Goal: Task Accomplishment & Management: Manage account settings

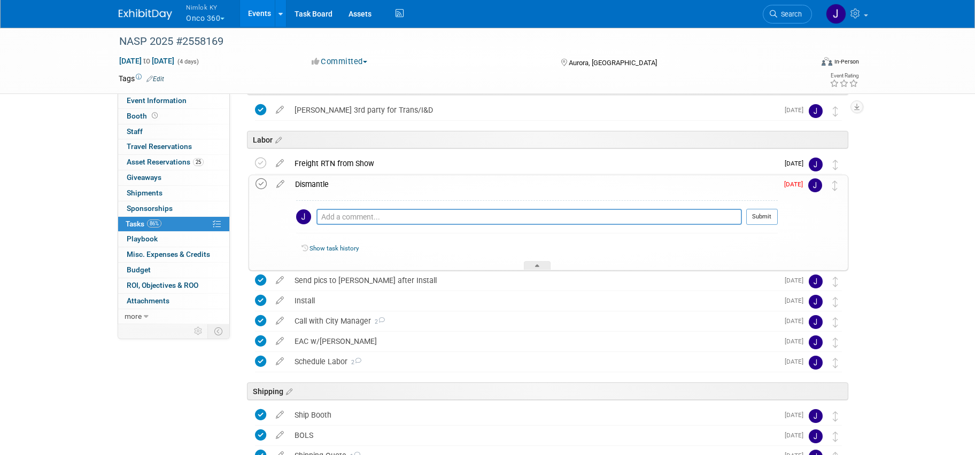
click at [256, 185] on icon at bounding box center [261, 184] width 11 height 11
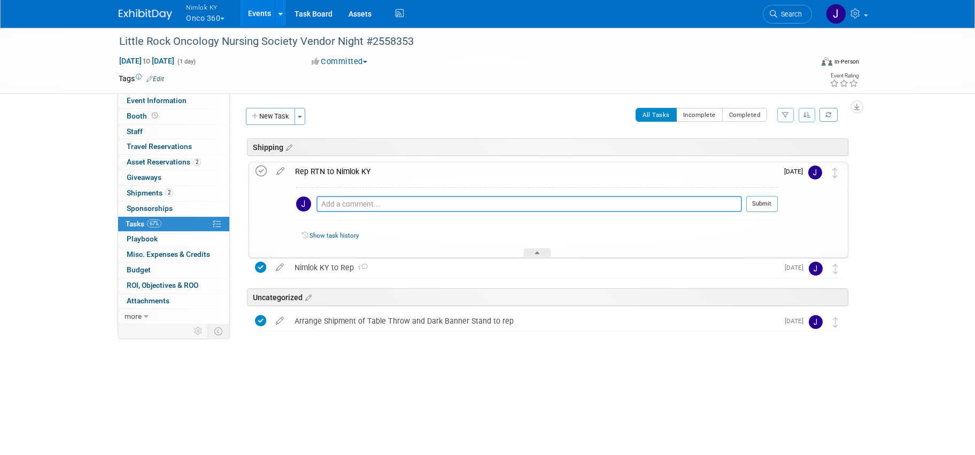
click at [261, 169] on icon at bounding box center [261, 171] width 11 height 11
click at [185, 120] on link "Booth" at bounding box center [173, 116] width 111 height 15
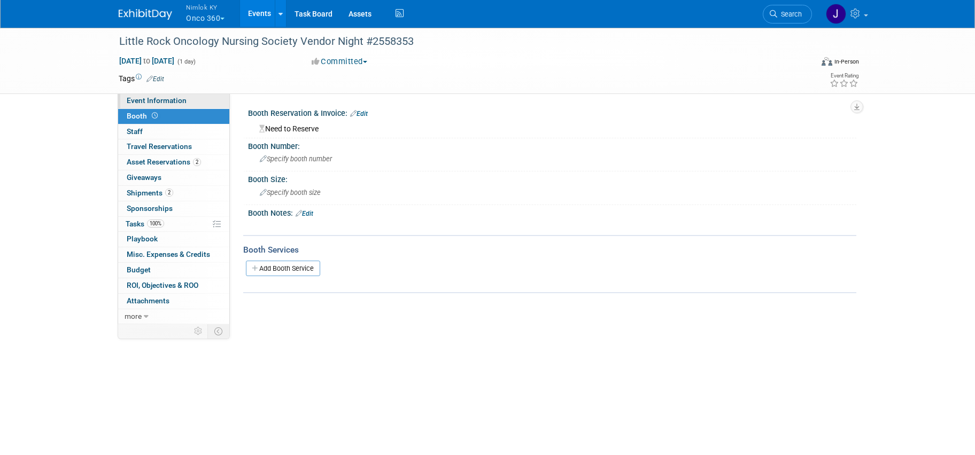
click at [187, 103] on link "Event Information" at bounding box center [173, 101] width 111 height 15
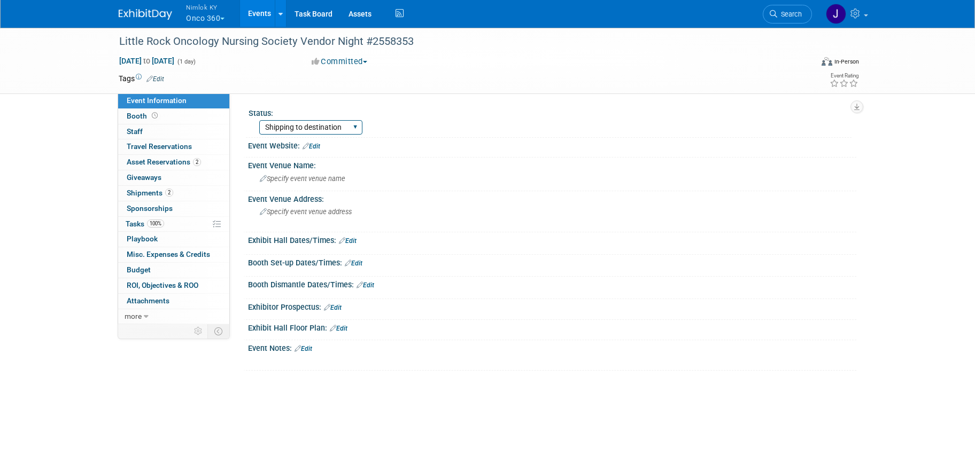
click at [340, 131] on select "Preparing to Ship Shipping to destination Show in Progress Waiting on freight r…" at bounding box center [310, 127] width 103 height 14
select select "Completed"
click at [259, 120] on select "Preparing to Ship Shipping to destination Show in Progress Waiting on freight r…" at bounding box center [310, 127] width 103 height 14
